Goal: Task Accomplishment & Management: Use online tool/utility

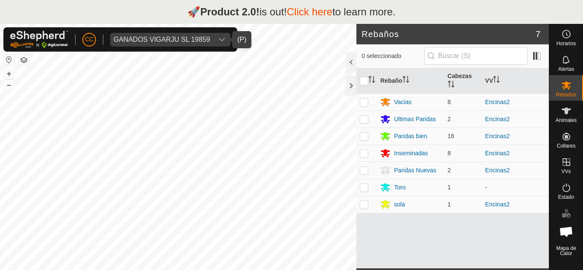
click at [179, 38] on div "GANADOS VIGARJU SL 19859" at bounding box center [162, 39] width 97 height 7
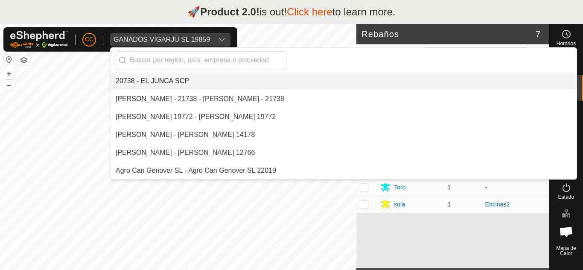
scroll to position [2512, 0]
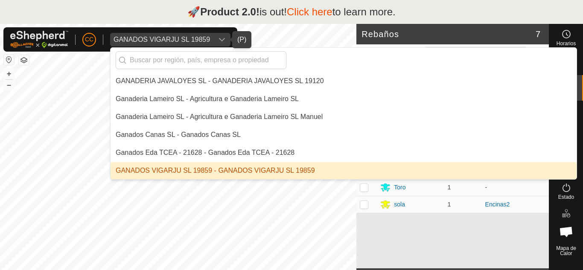
click at [169, 170] on li "GANADOS VIGARJU SL 19859 - GANADOS VIGARJU SL 19859" at bounding box center [344, 170] width 466 height 17
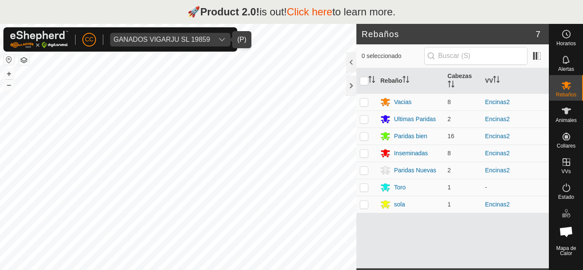
click at [7, 59] on button "button" at bounding box center [9, 60] width 10 height 10
click at [367, 106] on td at bounding box center [367, 102] width 21 height 17
checkbox input "true"
click at [566, 112] on icon at bounding box center [566, 111] width 9 height 7
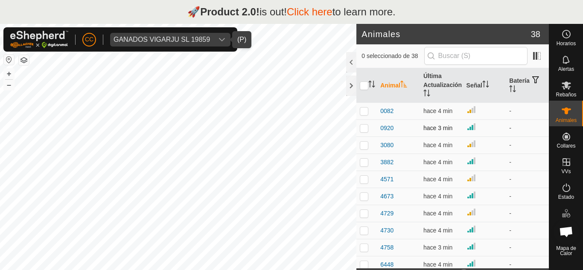
click at [365, 128] on p-checkbox at bounding box center [364, 128] width 9 height 7
checkbox input "true"
click at [366, 157] on td at bounding box center [367, 162] width 21 height 17
checkbox input "true"
click at [365, 196] on p-checkbox at bounding box center [364, 196] width 9 height 7
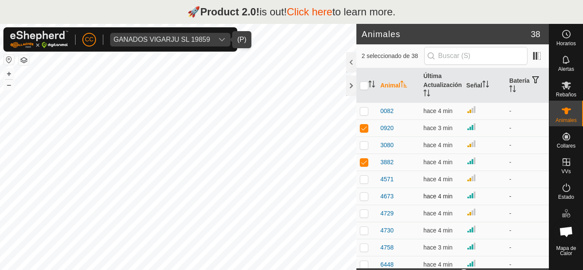
checkbox input "true"
click at [364, 217] on td at bounding box center [367, 213] width 21 height 17
checkbox input "true"
click at [366, 235] on td at bounding box center [367, 230] width 21 height 17
checkbox input "true"
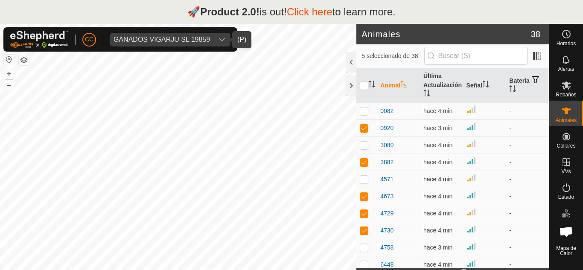
click at [365, 184] on td at bounding box center [367, 179] width 21 height 17
checkbox input "true"
click at [365, 142] on p-checkbox at bounding box center [364, 145] width 9 height 7
checkbox input "true"
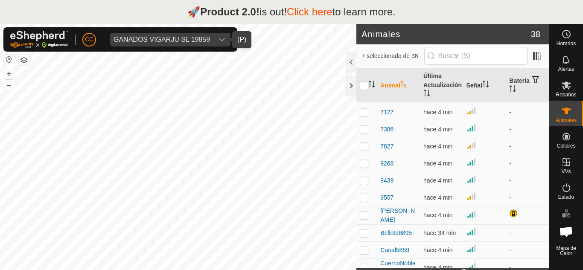
scroll to position [128, 0]
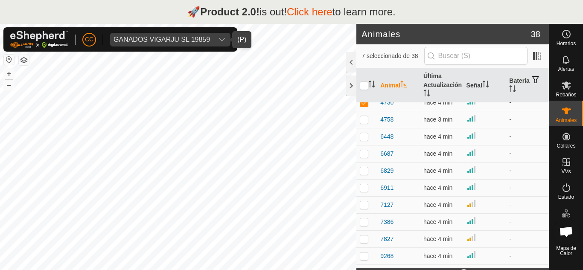
drag, startPoint x: 445, startPoint y: 5, endPoint x: 449, endPoint y: -21, distance: 26.0
click at [449, 0] on html "🚀 Product 2.0! is out! Click here to learn more. CC GANADOS VIGARJU SL 19859 Ho…" at bounding box center [291, 135] width 583 height 270
click at [130, 10] on div "🚀 Product 2.0! is out! Click here to learn more." at bounding box center [291, 12] width 583 height 24
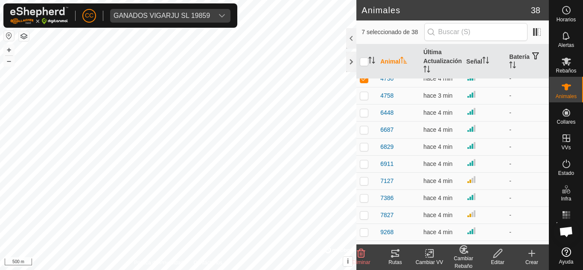
click at [399, 255] on icon at bounding box center [396, 253] width 8 height 7
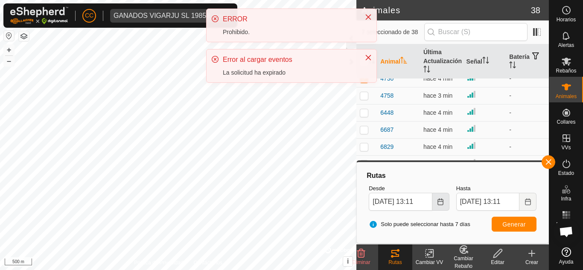
click at [441, 199] on icon "Choose Date" at bounding box center [441, 202] width 6 height 7
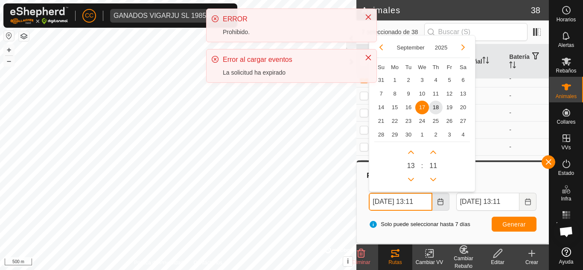
scroll to position [0, 4]
click at [380, 109] on span "14" at bounding box center [382, 107] width 14 height 14
type input "14 Sep, 2025 13:11"
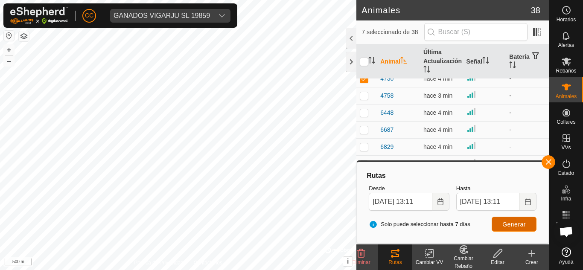
click at [513, 222] on span "Generar" at bounding box center [514, 224] width 23 height 7
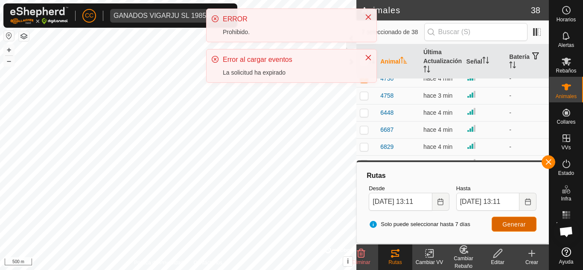
click at [511, 229] on button "Generar" at bounding box center [514, 224] width 45 height 15
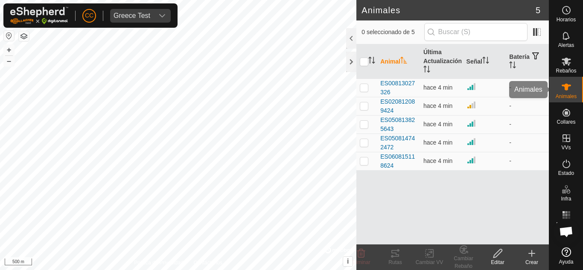
click at [565, 81] on es-animals-svg-icon at bounding box center [566, 87] width 15 height 14
drag, startPoint x: 366, startPoint y: 90, endPoint x: 358, endPoint y: 109, distance: 20.3
click at [364, 91] on td at bounding box center [367, 88] width 21 height 18
checkbox input "true"
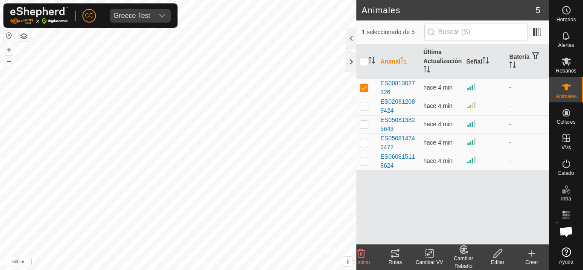
click at [362, 109] on p-checkbox at bounding box center [364, 106] width 9 height 7
checkbox input "true"
drag, startPoint x: 363, startPoint y: 127, endPoint x: 363, endPoint y: 142, distance: 14.5
click at [363, 128] on td at bounding box center [367, 124] width 21 height 18
checkbox input "true"
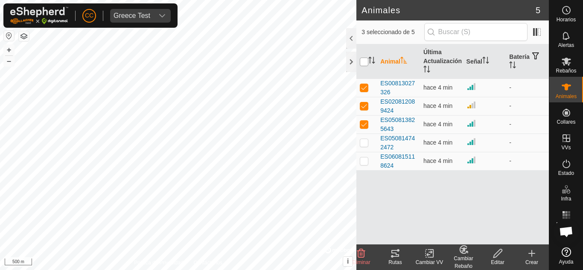
click at [364, 62] on input "checkbox" at bounding box center [364, 62] width 9 height 9
checkbox input "true"
click at [132, 12] on span "Greece Test" at bounding box center [132, 16] width 44 height 14
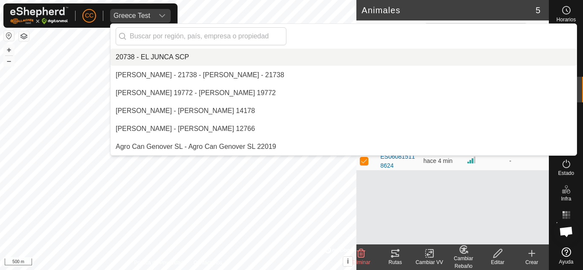
scroll to position [2547, 0]
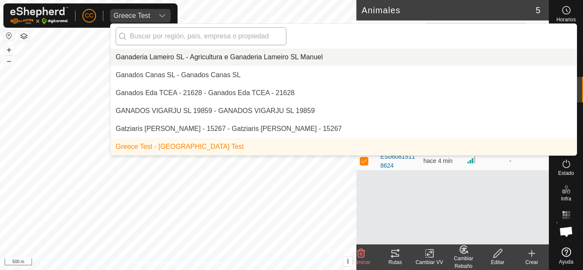
click at [179, 36] on input "text" at bounding box center [201, 36] width 171 height 18
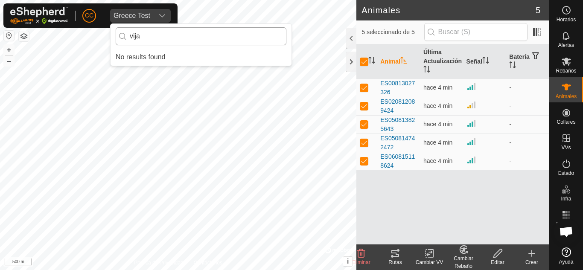
scroll to position [0, 0]
type input "v"
type input "a"
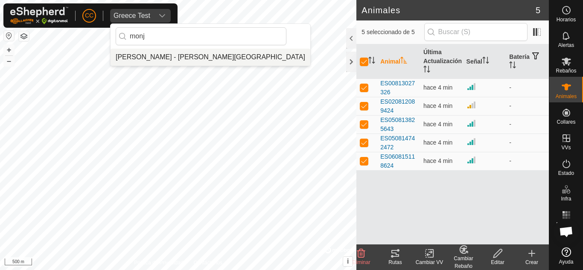
type input "monj"
click at [188, 58] on li "[PERSON_NAME] - [PERSON_NAME][GEOGRAPHIC_DATA]" at bounding box center [211, 57] width 200 height 17
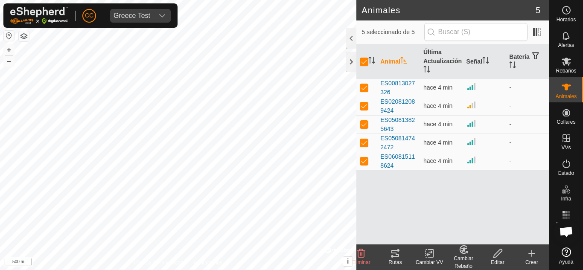
checkbox input "false"
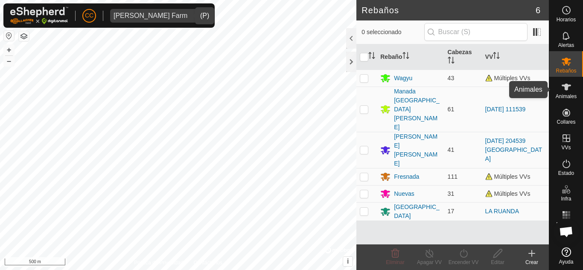
drag, startPoint x: 571, startPoint y: 96, endPoint x: 559, endPoint y: 94, distance: 11.7
click at [570, 96] on span "Animales" at bounding box center [566, 96] width 21 height 5
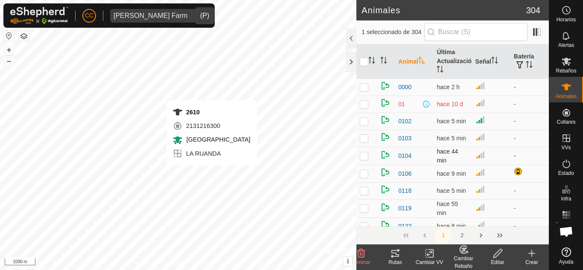
checkbox input "false"
checkbox input "true"
click at [366, 155] on p-checkbox at bounding box center [364, 155] width 9 height 7
checkbox input "true"
click at [366, 138] on p-checkbox at bounding box center [364, 138] width 9 height 7
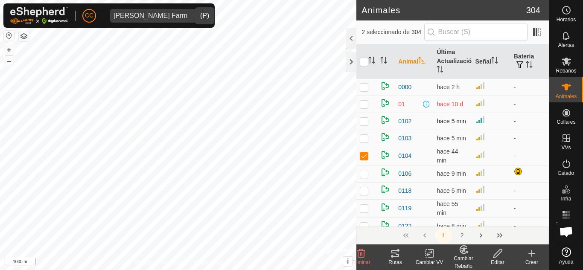
checkbox input "true"
click at [371, 118] on td at bounding box center [367, 121] width 21 height 17
checkbox input "true"
click at [364, 101] on p-checkbox at bounding box center [364, 104] width 9 height 7
checkbox input "true"
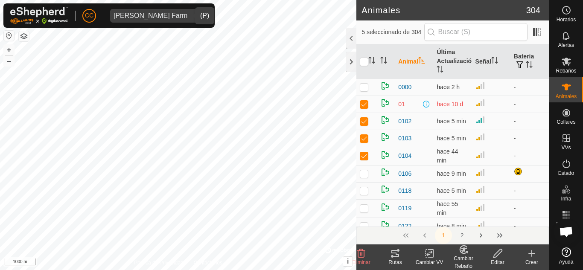
click at [362, 87] on p-checkbox at bounding box center [364, 87] width 9 height 7
checkbox input "true"
click at [362, 191] on p-checkbox at bounding box center [364, 191] width 9 height 7
checkbox input "true"
click at [396, 255] on icon at bounding box center [396, 253] width 8 height 7
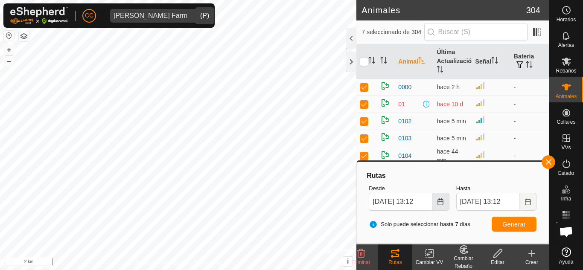
click at [445, 205] on button "Choose Date" at bounding box center [441, 202] width 17 height 18
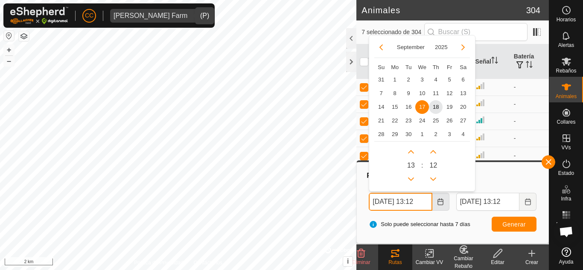
scroll to position [0, 4]
click at [383, 106] on span "14" at bounding box center [382, 107] width 14 height 14
type input "[DATE] 13:12"
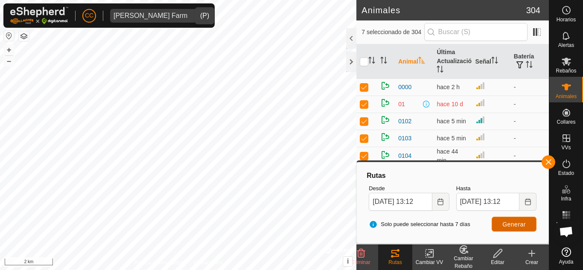
scroll to position [0, 0]
click at [507, 223] on span "Generar" at bounding box center [514, 224] width 23 height 7
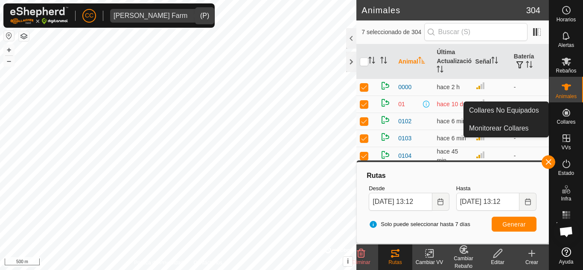
click at [565, 111] on icon at bounding box center [567, 113] width 8 height 8
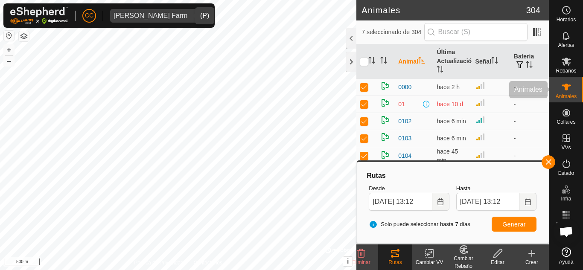
click at [564, 86] on icon at bounding box center [566, 87] width 9 height 7
click at [574, 90] on es-animals-svg-icon at bounding box center [566, 87] width 15 height 14
click at [550, 159] on button "button" at bounding box center [549, 162] width 14 height 14
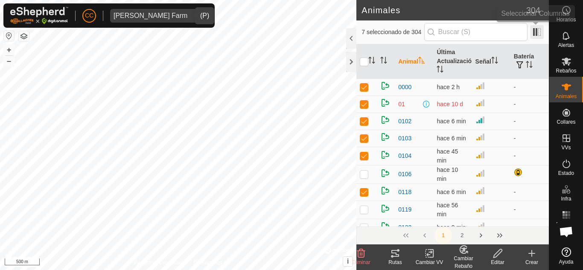
click at [531, 31] on span at bounding box center [538, 32] width 14 height 14
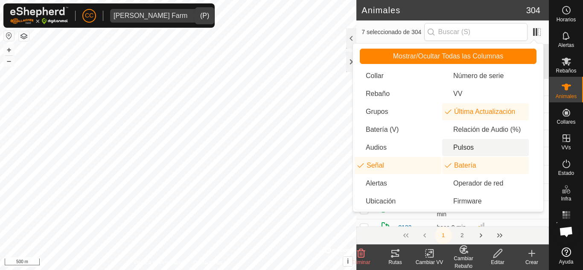
click at [490, 146] on li "Pulsos" at bounding box center [486, 147] width 87 height 17
click at [507, 219] on td at bounding box center [503, 215] width 31 height 18
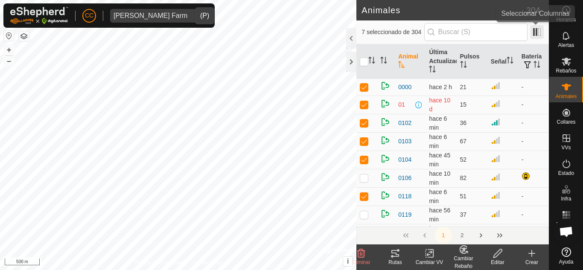
click at [535, 32] on span at bounding box center [538, 32] width 14 height 14
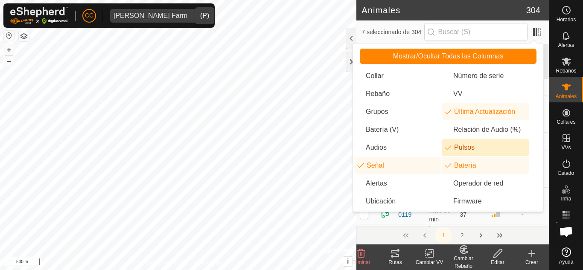
click at [477, 149] on li "Pulsos" at bounding box center [486, 147] width 87 height 17
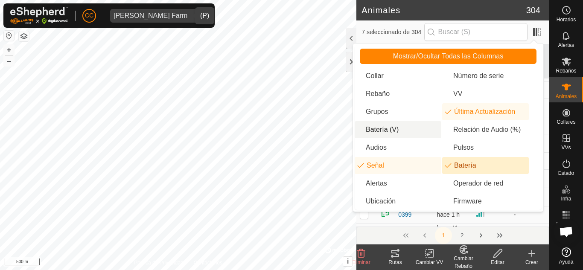
scroll to position [299, 0]
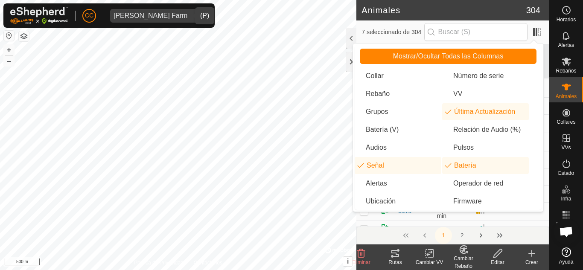
click at [172, 13] on div "[PERSON_NAME] Farm" at bounding box center [151, 15] width 74 height 7
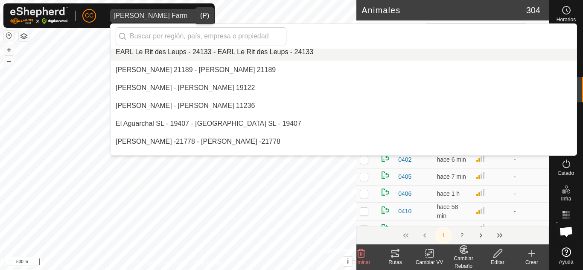
scroll to position [1920, 0]
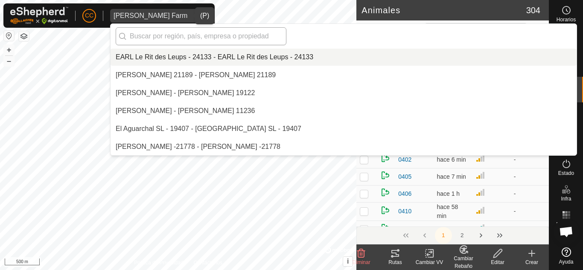
click at [224, 33] on input "text" at bounding box center [201, 36] width 171 height 18
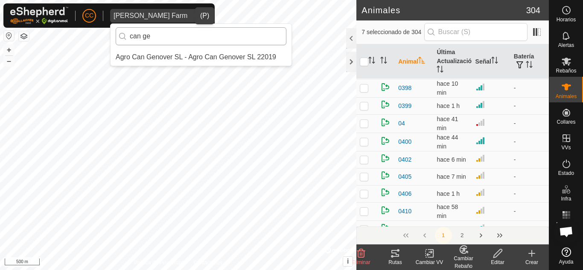
scroll to position [0, 0]
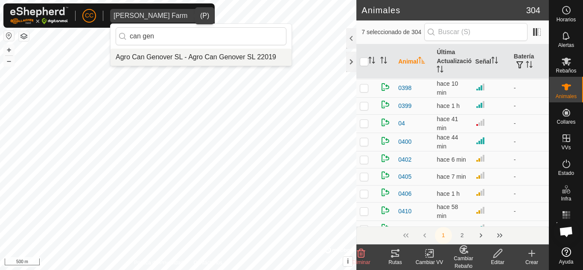
type input "can gen"
click at [222, 61] on li "Agro Can Genover SL - Agro Can Genover SL 22019" at bounding box center [201, 57] width 181 height 17
